Goal: Navigation & Orientation: Go to known website

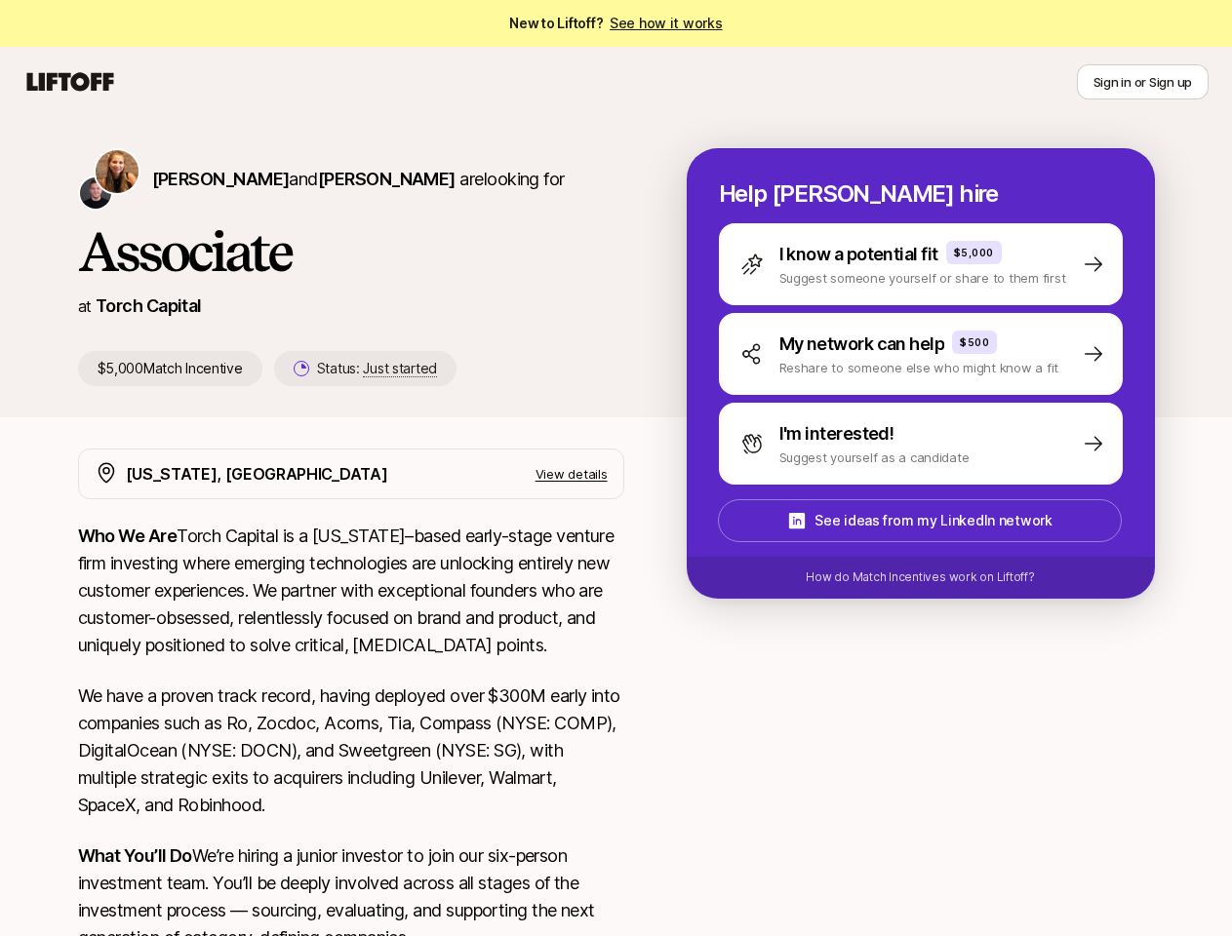
click at [70, 82] on icon at bounding box center [70, 81] width 94 height 27
click at [1142, 82] on button "Sign in or Sign up" at bounding box center [1142, 81] width 132 height 35
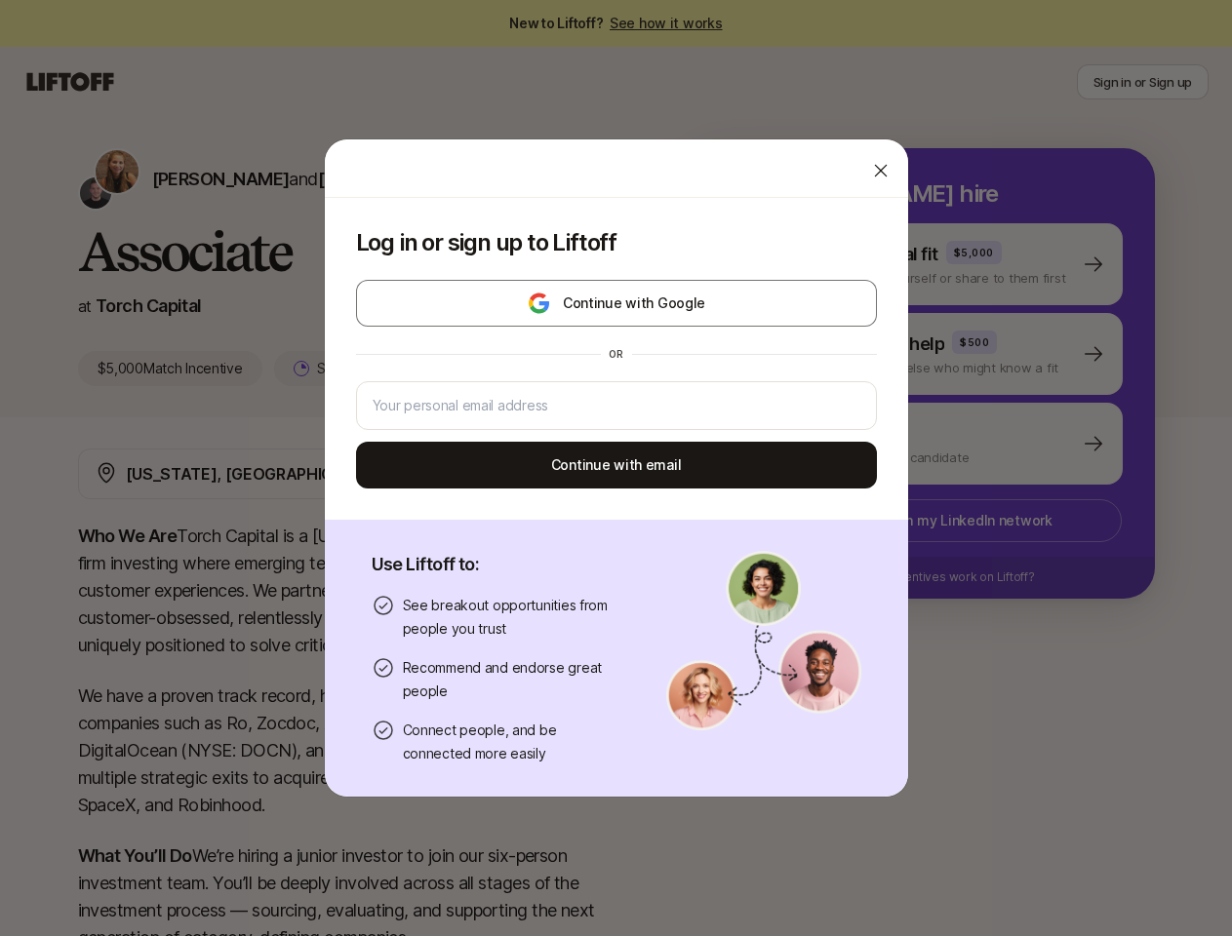
click at [176, 178] on div "Log in or sign up to Liftoff Continue with Google or Continue with email Use Li…" at bounding box center [616, 467] width 1232 height 659
click at [337, 178] on div at bounding box center [616, 168] width 583 height 59
click at [344, 369] on div "Log in or sign up to Liftoff Continue with Google or Continue with email" at bounding box center [616, 359] width 583 height 322
click at [944, 264] on div "Log in or sign up to Liftoff Continue with Google or Continue with email Use Li…" at bounding box center [616, 467] width 1232 height 659
click at [944, 354] on div "Log in or sign up to Liftoff Continue with Google or Continue with email Use Li…" at bounding box center [616, 467] width 1232 height 659
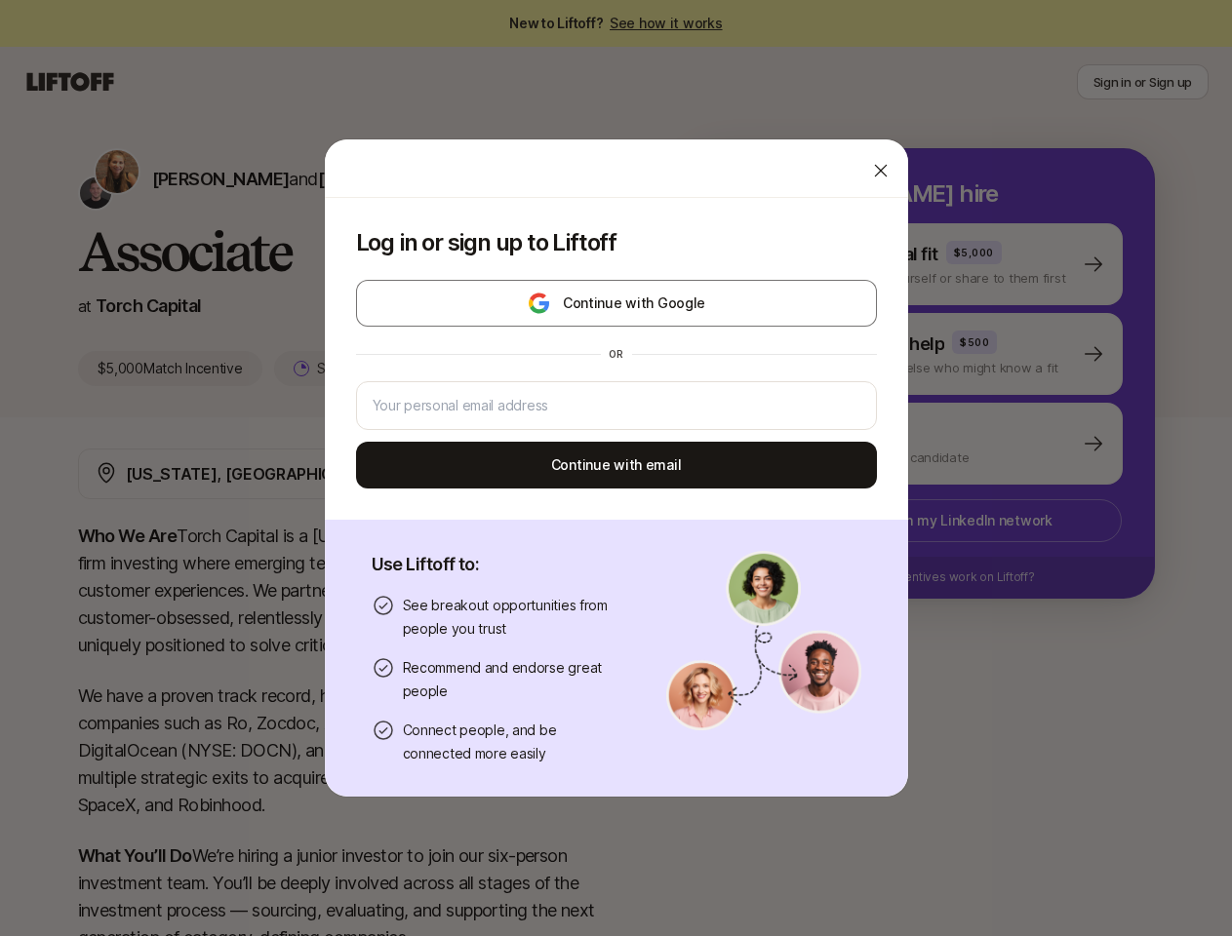
click at [944, 444] on div "Log in or sign up to Liftoff Continue with Google or Continue with email Use Li…" at bounding box center [616, 467] width 1232 height 659
click at [943, 521] on div "Log in or sign up to Liftoff Continue with Google or Continue with email Use Li…" at bounding box center [616, 467] width 1232 height 659
click at [944, 577] on div "Log in or sign up to Liftoff Continue with Google or Continue with email Use Li…" at bounding box center [616, 467] width 1232 height 659
